Goal: Task Accomplishment & Management: Use online tool/utility

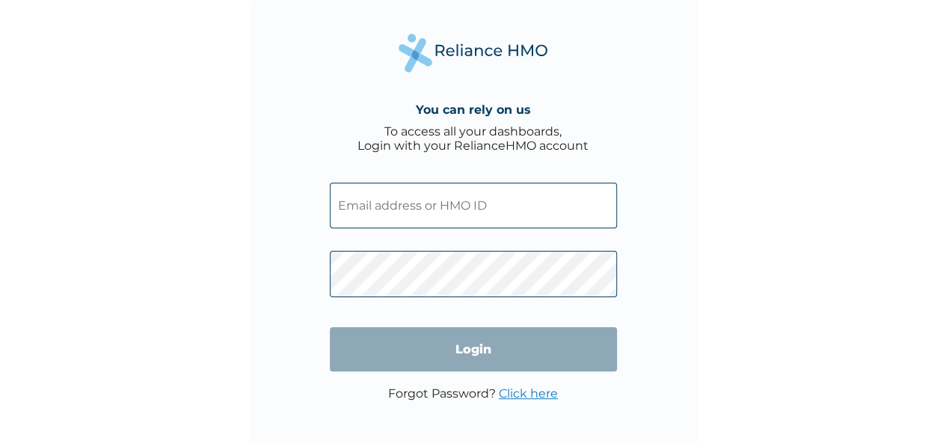
type input "Cyu/10154/A"
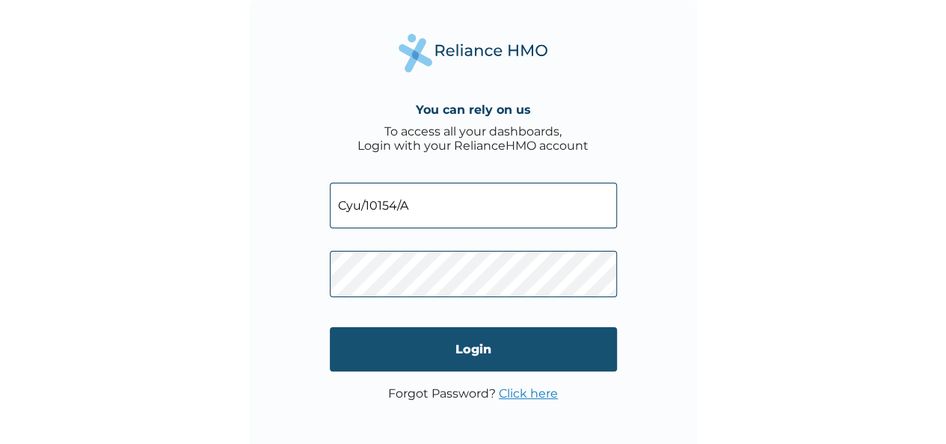
click at [496, 343] on input "Login" at bounding box center [473, 349] width 287 height 44
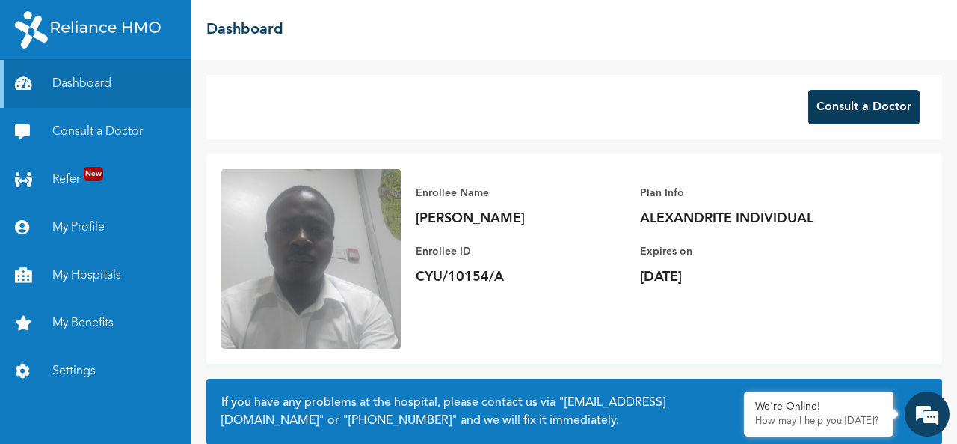
click at [833, 109] on button "Consult a Doctor" at bounding box center [863, 107] width 111 height 34
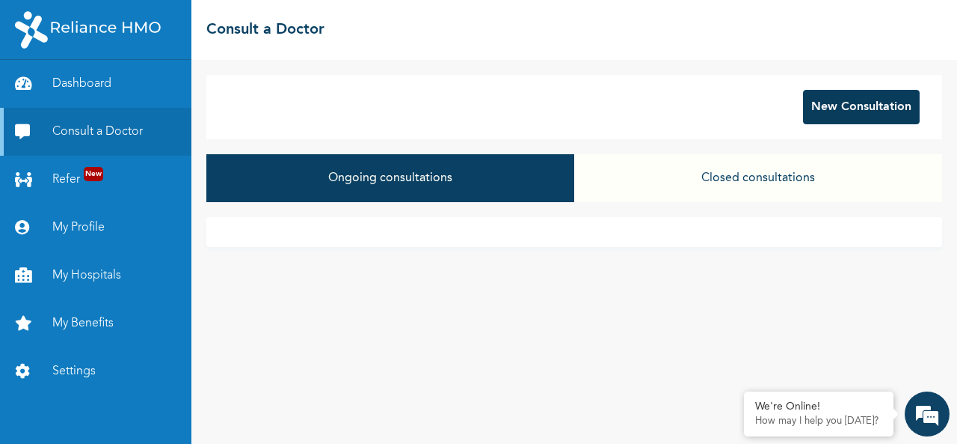
click at [827, 108] on button "New Consultation" at bounding box center [861, 107] width 117 height 34
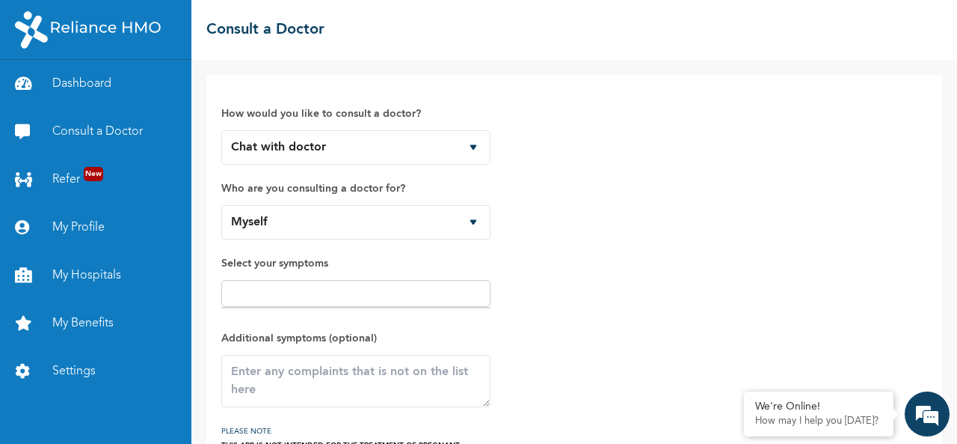
click at [416, 285] on input "text" at bounding box center [356, 293] width 260 height 18
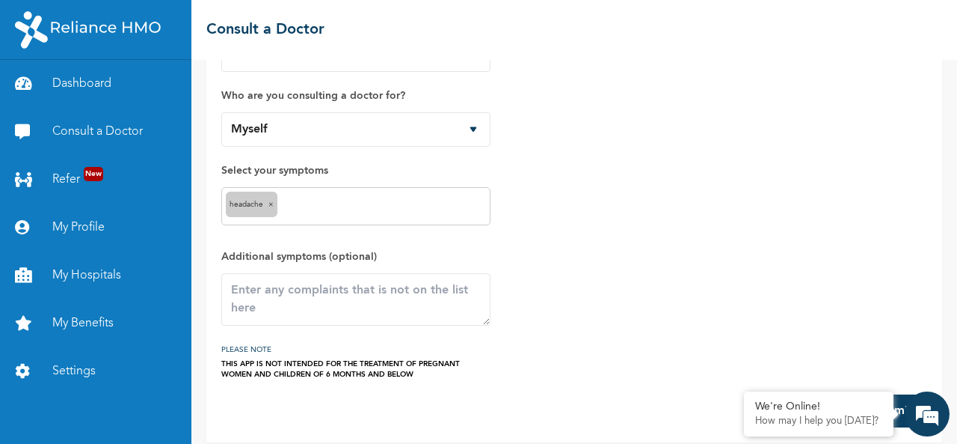
click at [351, 195] on div "headache ×" at bounding box center [355, 206] width 269 height 38
click at [308, 294] on textarea at bounding box center [355, 299] width 269 height 52
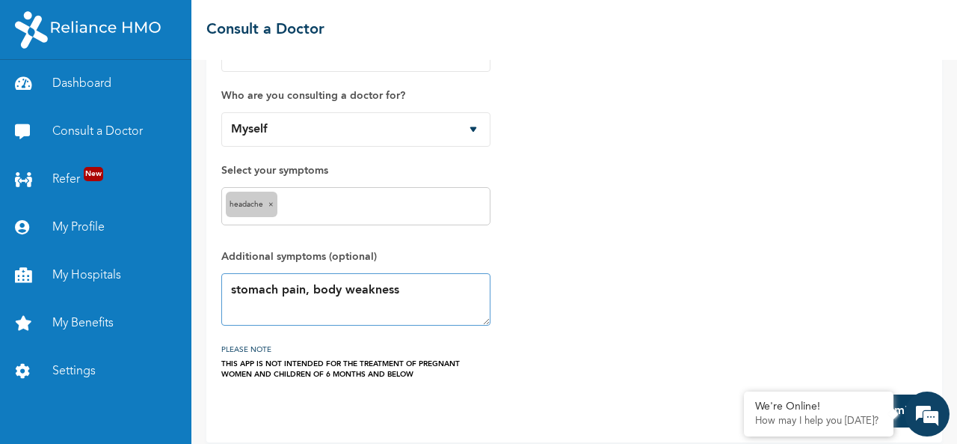
scroll to position [104, 0]
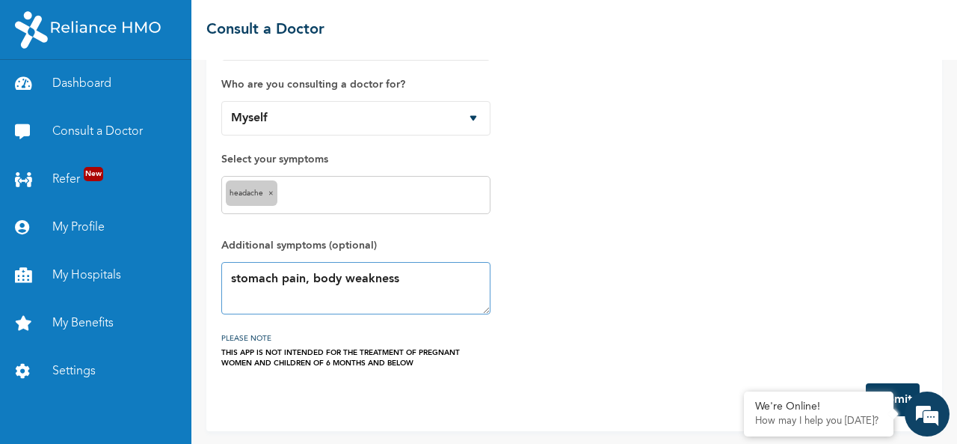
click at [229, 279] on textarea "stomach pain, body weakness" at bounding box center [355, 288] width 269 height 52
type textarea "lower stomach pain, body weakness"
click at [900, 394] on button "Submit" at bounding box center [893, 399] width 54 height 33
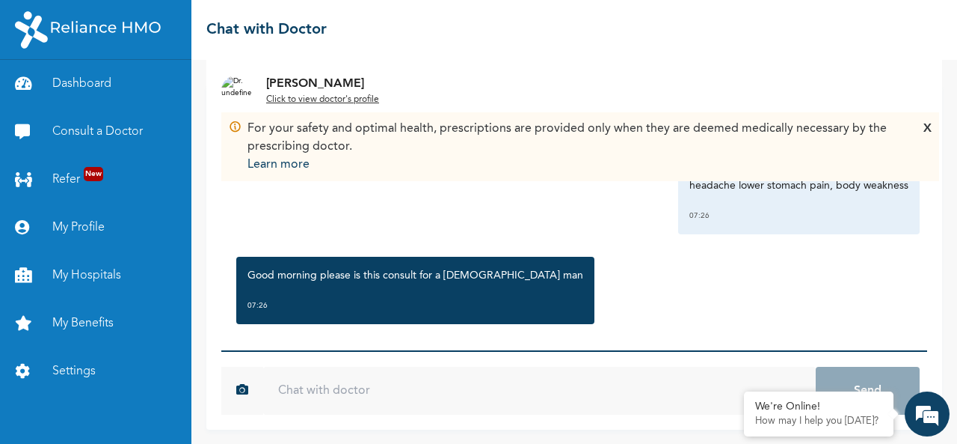
click at [365, 388] on input "text" at bounding box center [539, 390] width 553 height 48
type input "yes sir"
click at [816, 366] on button "Send" at bounding box center [868, 390] width 104 height 48
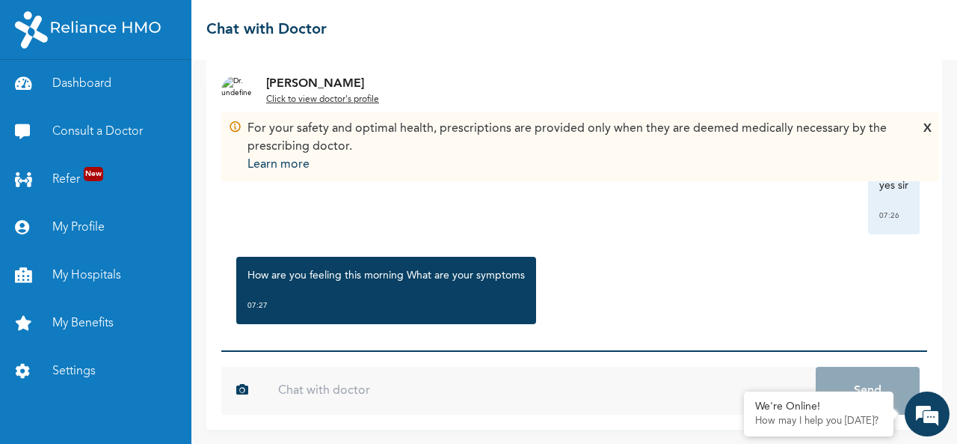
scroll to position [194, 0]
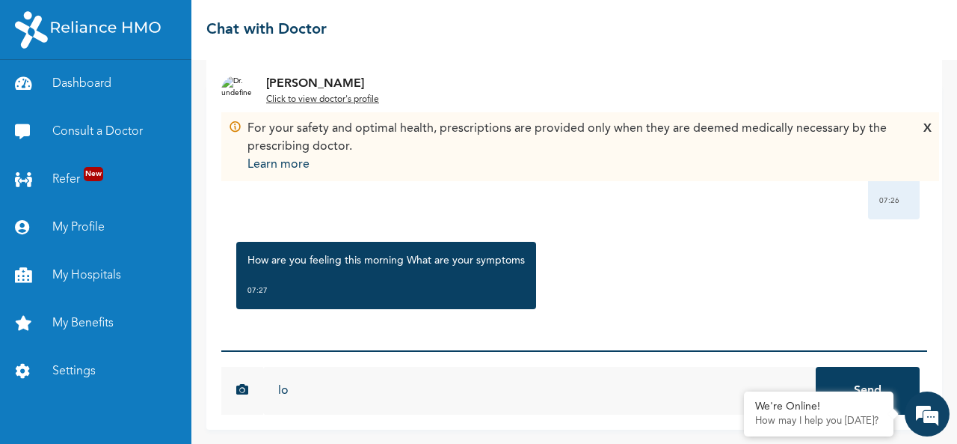
type input "l"
type input "body pain"
click at [816, 366] on button "Send" at bounding box center [868, 390] width 104 height 48
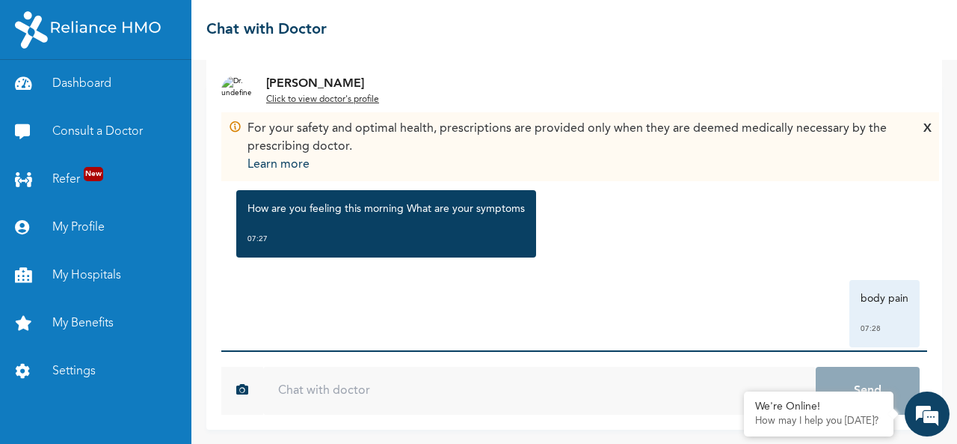
scroll to position [254, 0]
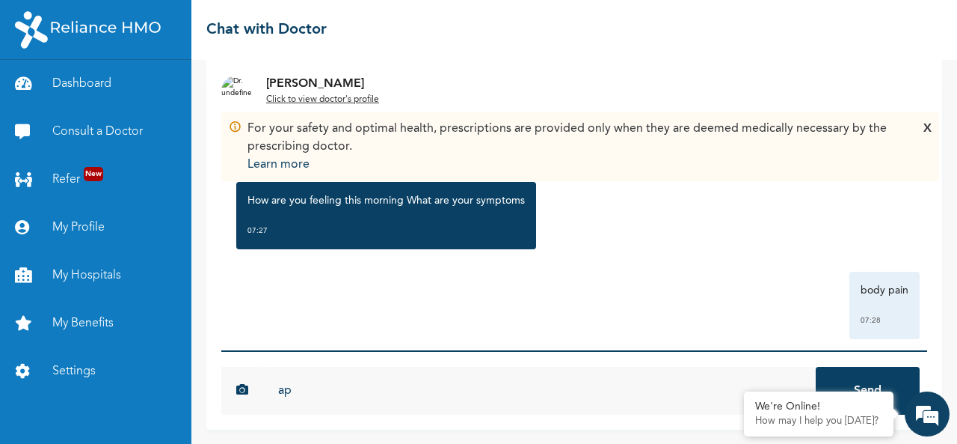
type input "a"
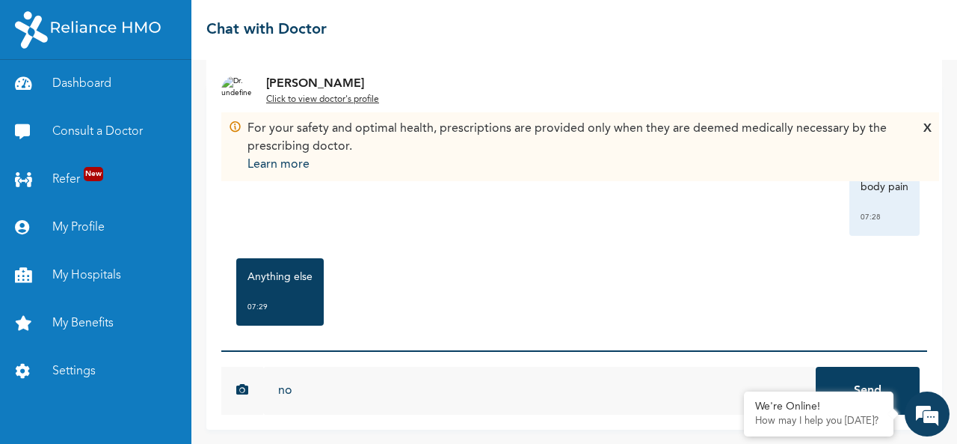
scroll to position [359, 0]
click at [286, 396] on input "no" at bounding box center [539, 390] width 553 height 48
type input "w"
click at [423, 394] on input "and always with lower abdorminal pain" at bounding box center [539, 390] width 553 height 48
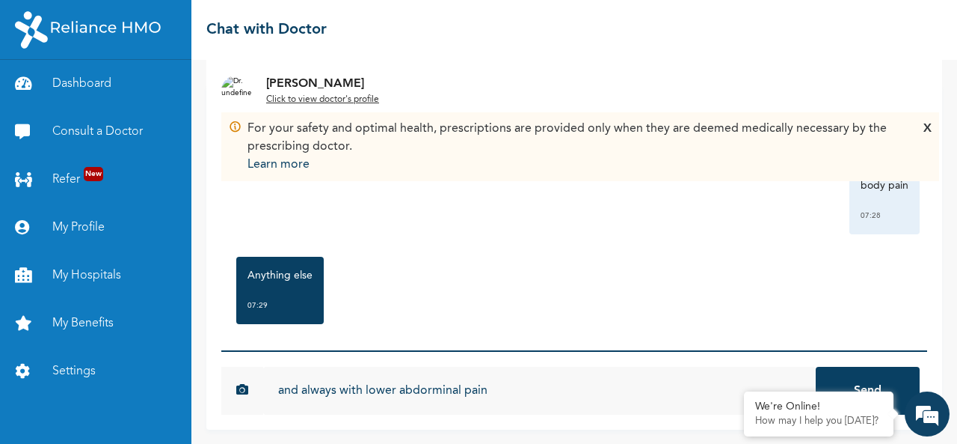
click at [437, 392] on input "and always with lower abdorminal pain" at bounding box center [539, 390] width 553 height 48
click at [496, 382] on input "and always with lower abdominal pain" at bounding box center [539, 390] width 553 height 48
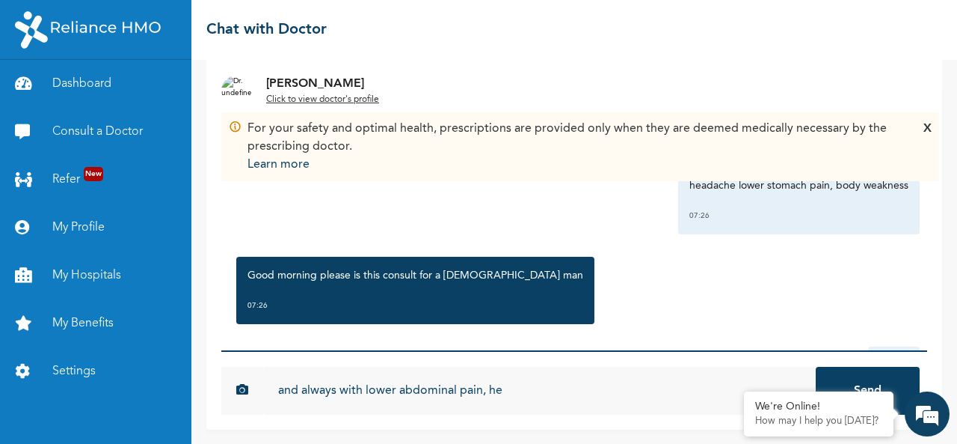
scroll to position [0, 0]
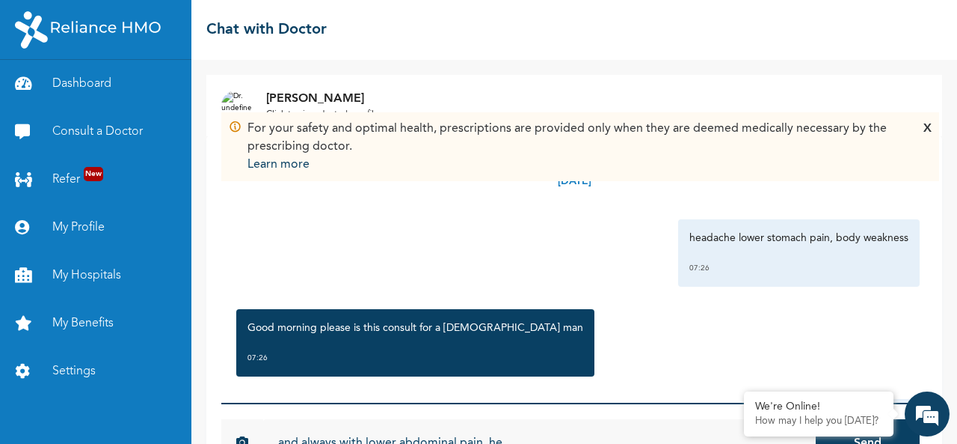
click at [690, 242] on p "headache lower stomach pain, body weakness" at bounding box center [799, 237] width 219 height 15
copy p "headache"
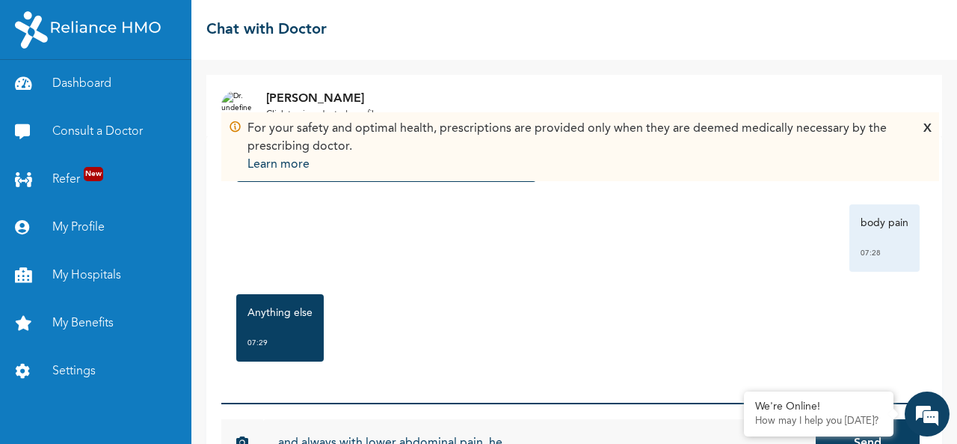
scroll to position [52, 0]
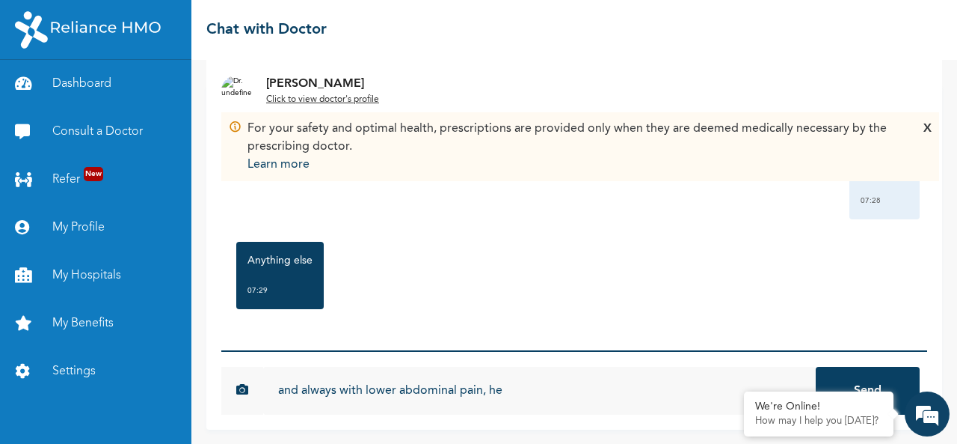
drag, startPoint x: 516, startPoint y: 388, endPoint x: 491, endPoint y: 391, distance: 24.9
click at [491, 391] on input "and always with lower abdominal pain, he" at bounding box center [539, 390] width 553 height 48
paste input "adache"
type input "and always with lower abdominal pain, headache and body weakness"
click at [816, 366] on button "Send" at bounding box center [868, 390] width 104 height 48
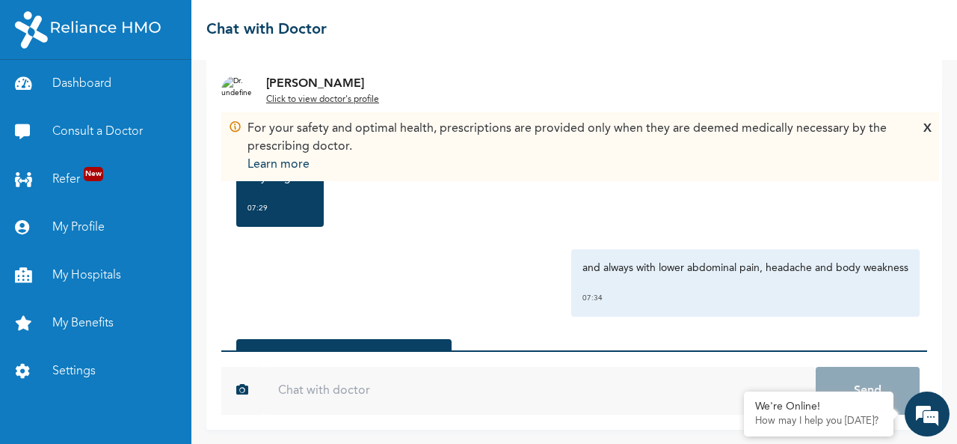
scroll to position [553, 0]
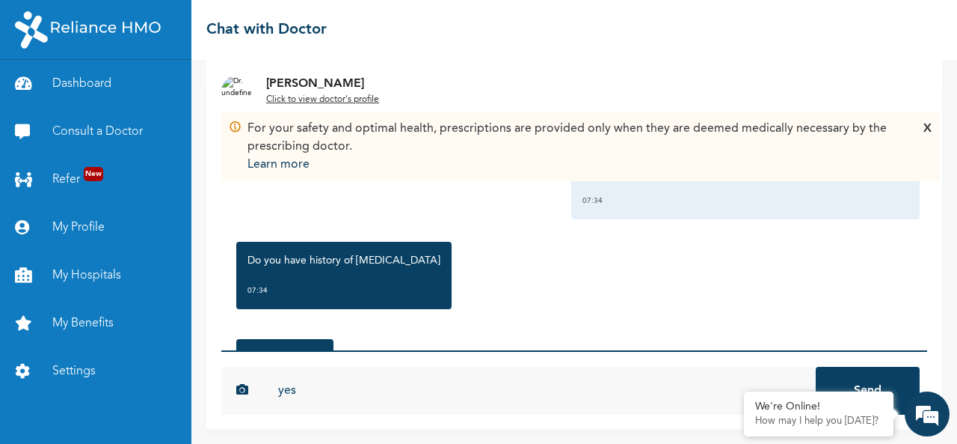
type input "yes"
click at [816, 366] on button "Send" at bounding box center [868, 390] width 104 height 48
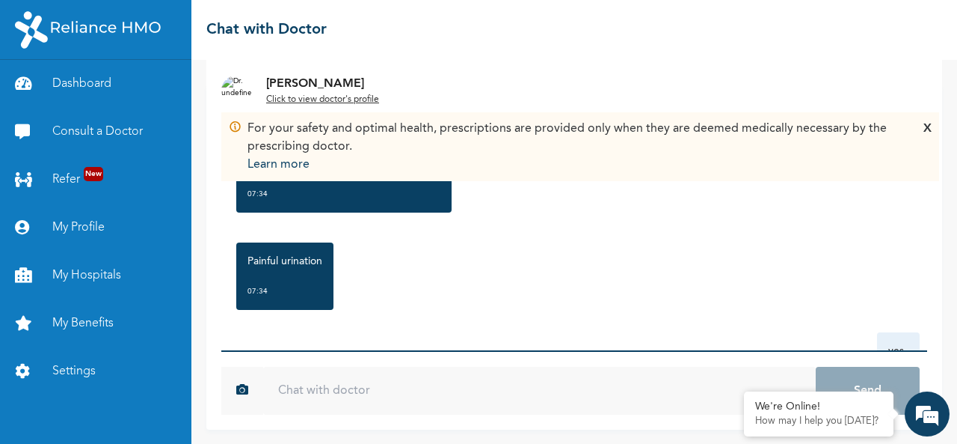
scroll to position [657, 0]
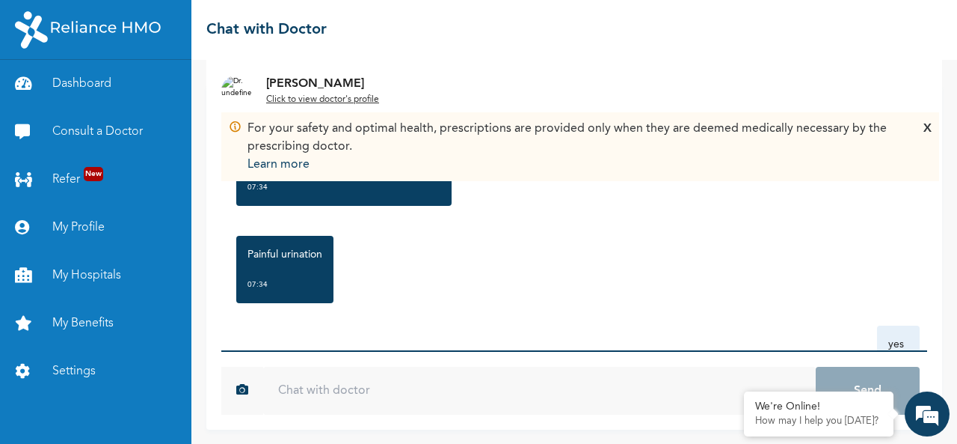
click at [334, 387] on input "text" at bounding box center [539, 390] width 553 height 48
type input "no painful urination"
click at [816, 366] on button "Send" at bounding box center [868, 390] width 104 height 48
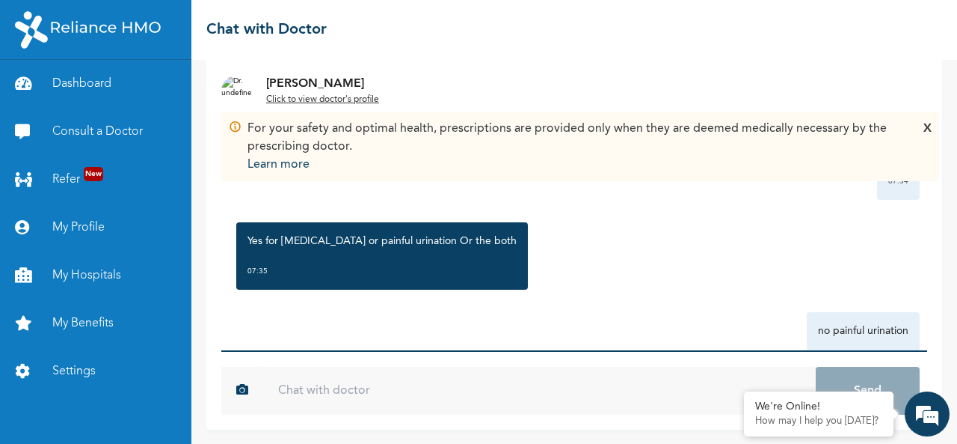
scroll to position [833, 0]
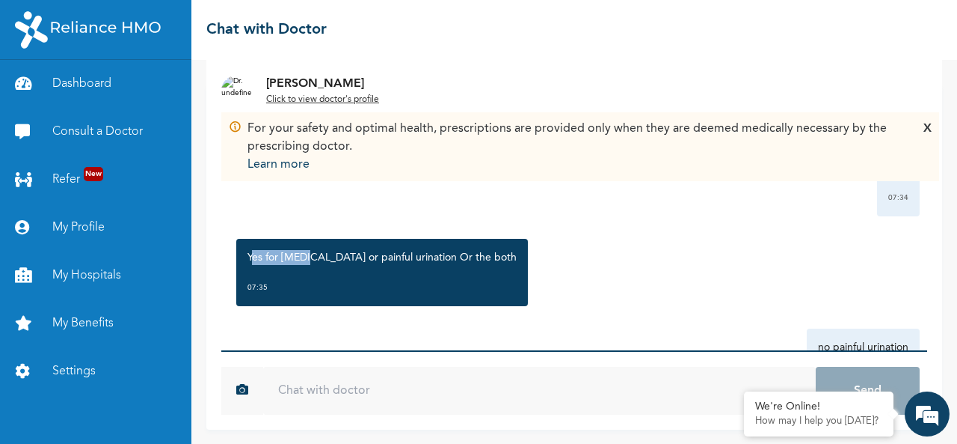
drag, startPoint x: 250, startPoint y: 254, endPoint x: 305, endPoint y: 254, distance: 55.3
click at [305, 254] on p "Yes for ulcer or painful urination Or the both" at bounding box center [382, 257] width 269 height 15
drag, startPoint x: 249, startPoint y: 256, endPoint x: 304, endPoint y: 258, distance: 54.6
click at [304, 258] on p "Yes for ulcer or painful urination Or the both" at bounding box center [382, 257] width 269 height 15
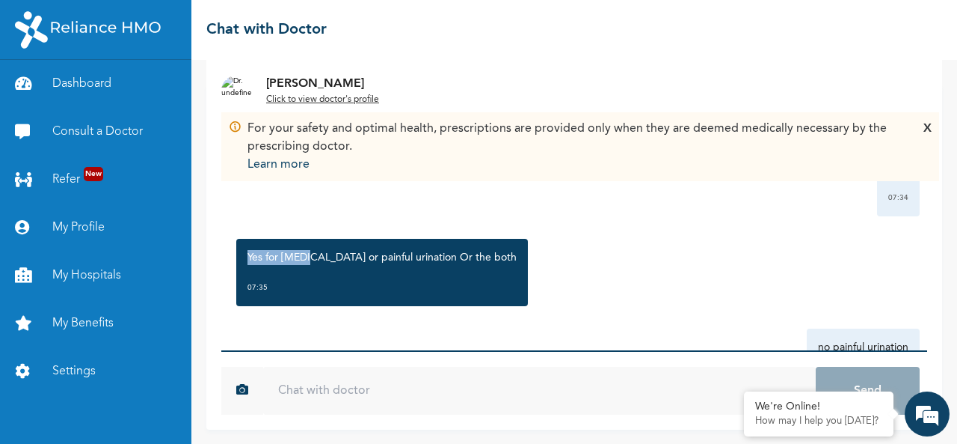
copy p "Yes for ulcer"
click at [328, 409] on input "text" at bounding box center [539, 390] width 553 height 48
paste input "Yes for ulcer"
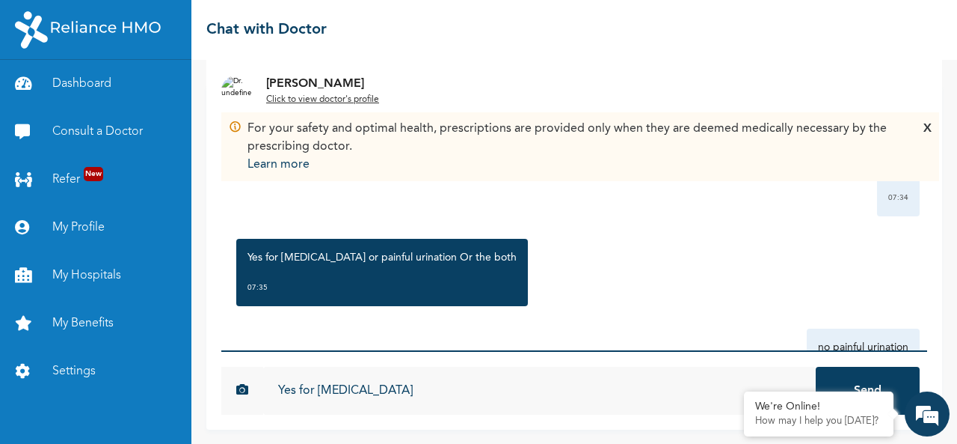
type input "Yes for ulcer"
click at [816, 366] on button "Send" at bounding box center [868, 390] width 104 height 48
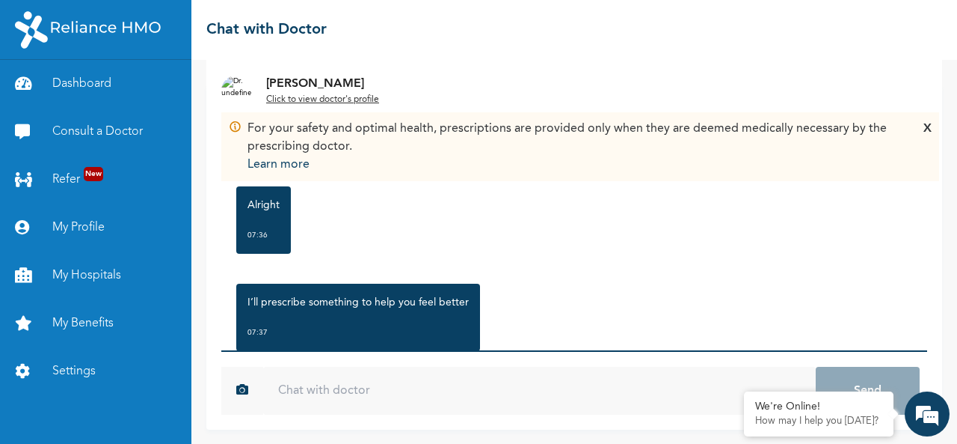
scroll to position [1189, 0]
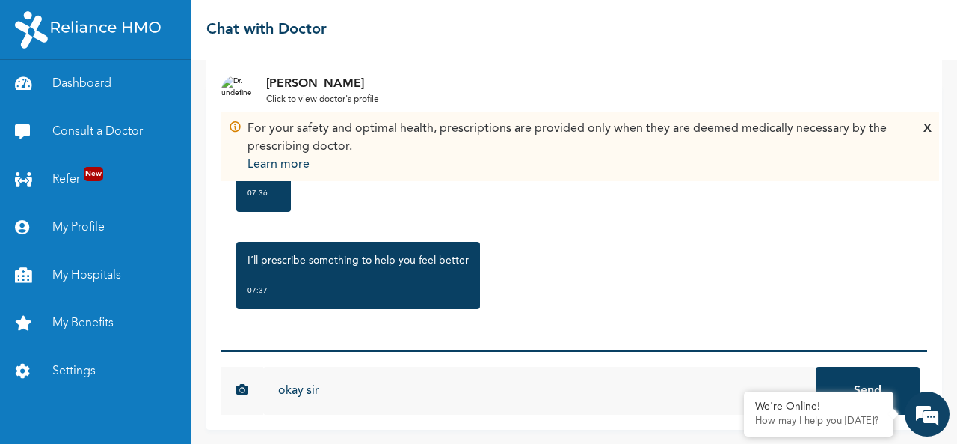
type input "okay sir"
click at [816, 366] on button "Send" at bounding box center [868, 390] width 104 height 48
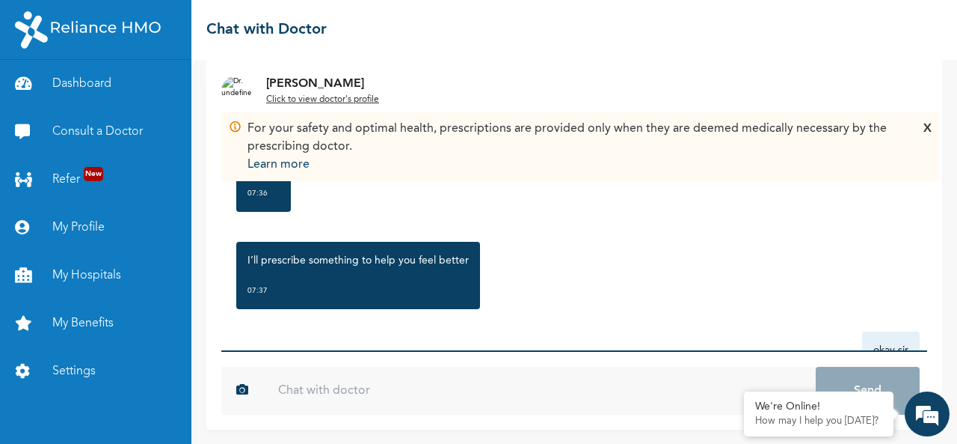
scroll to position [1399, 0]
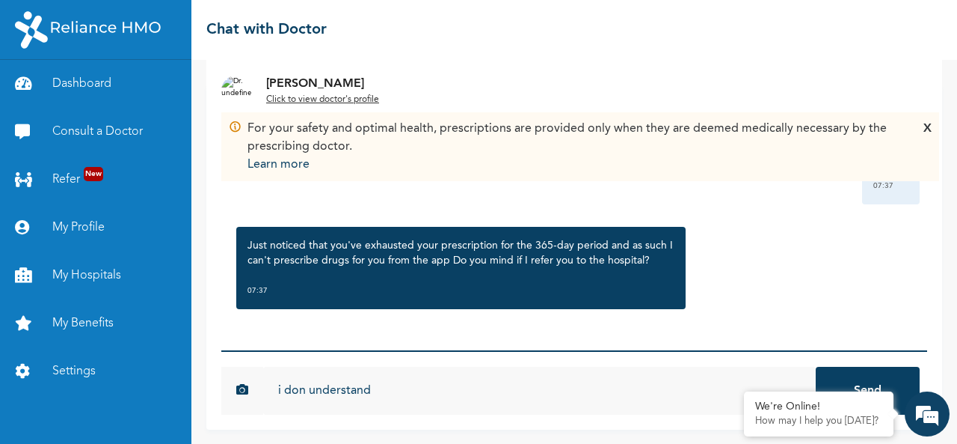
type input "i don understand"
click at [816, 366] on button "Send" at bounding box center [868, 390] width 104 height 48
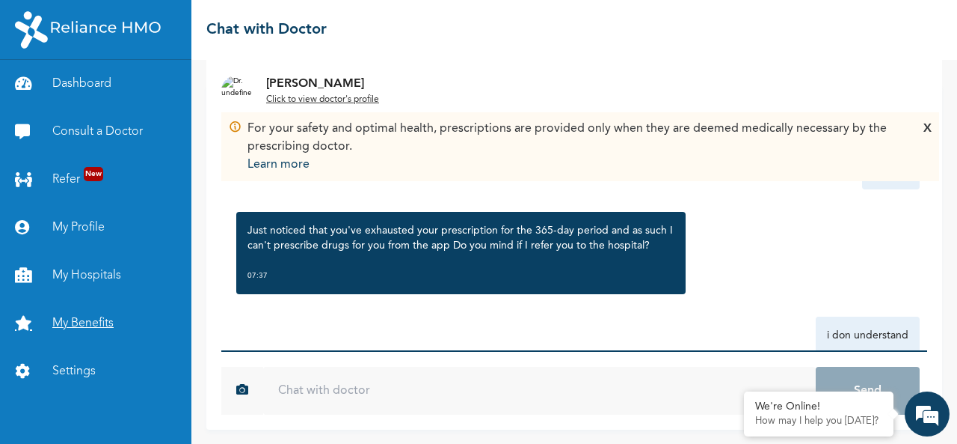
click at [92, 319] on link "My Benefits" at bounding box center [95, 323] width 191 height 48
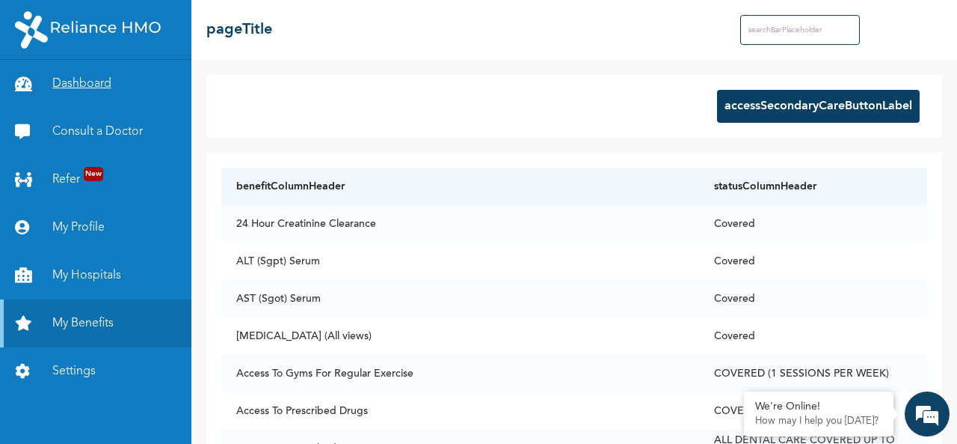
click at [98, 92] on link "Dashboard" at bounding box center [95, 84] width 191 height 48
